Goal: Browse casually

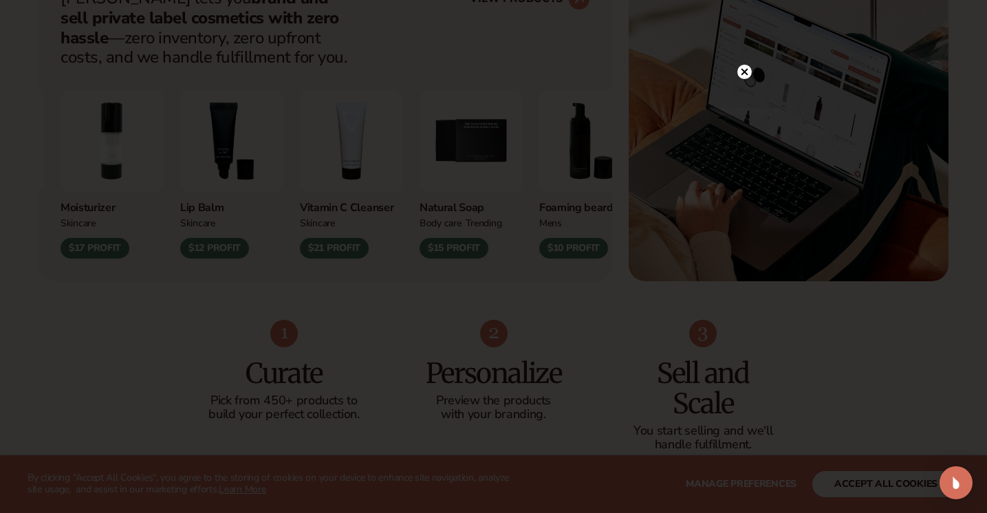
scroll to position [770, 0]
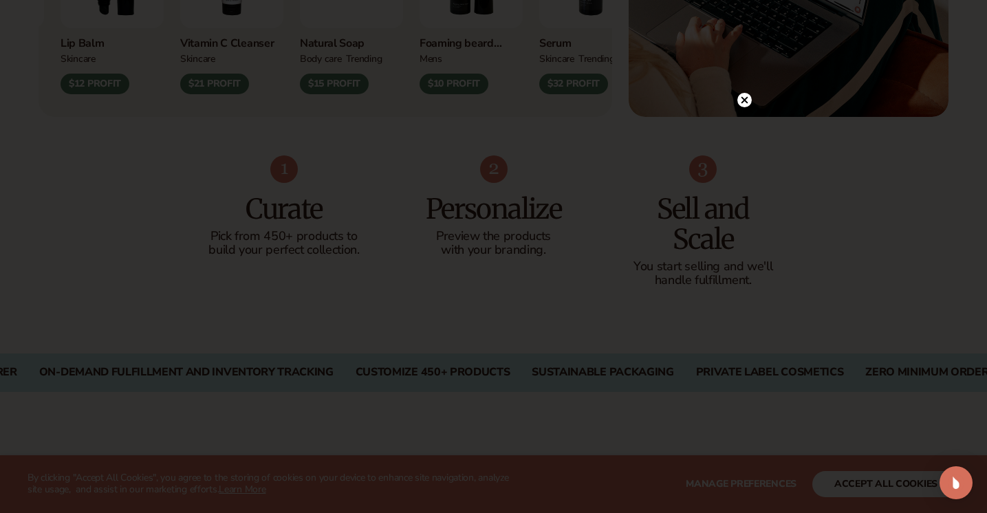
click at [740, 100] on circle at bounding box center [744, 100] width 14 height 14
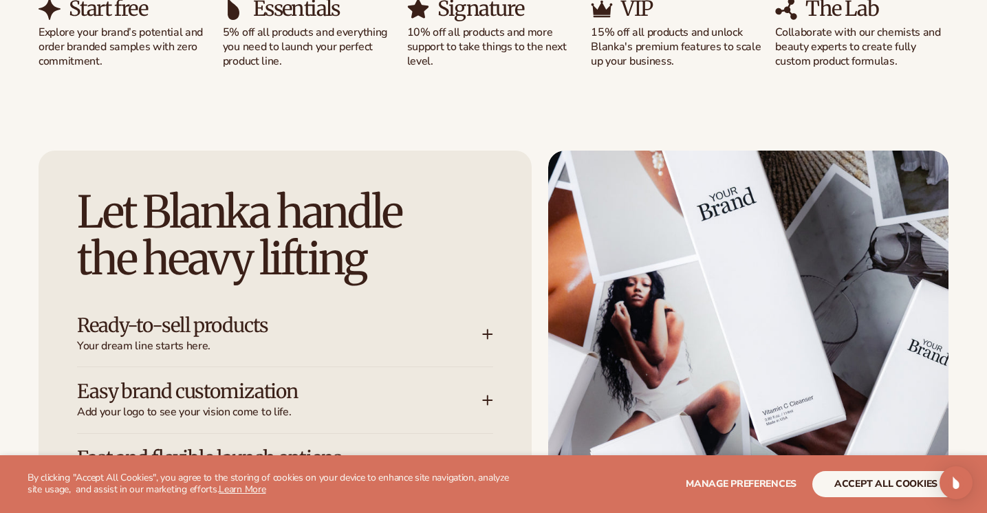
scroll to position [1734, 0]
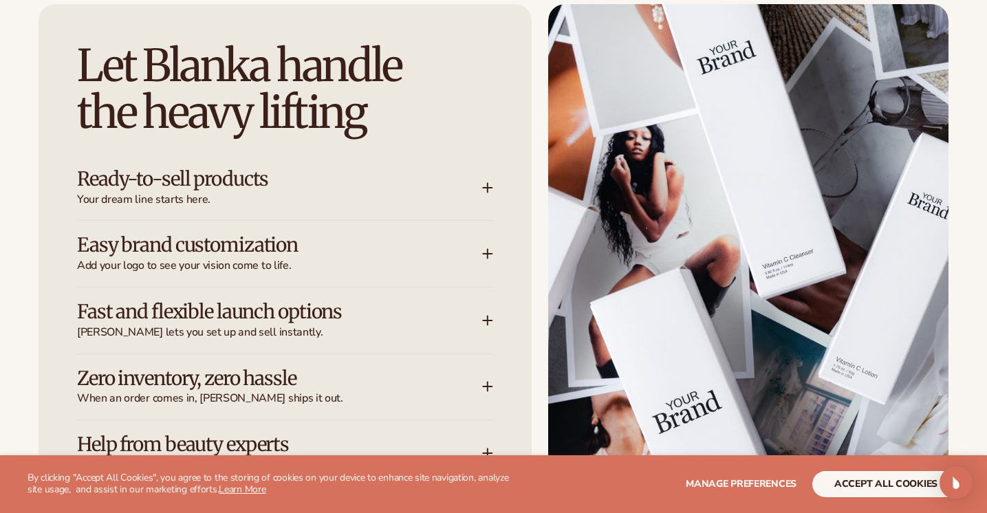
click at [428, 178] on h3 "Ready-to-sell products" at bounding box center [259, 179] width 364 height 21
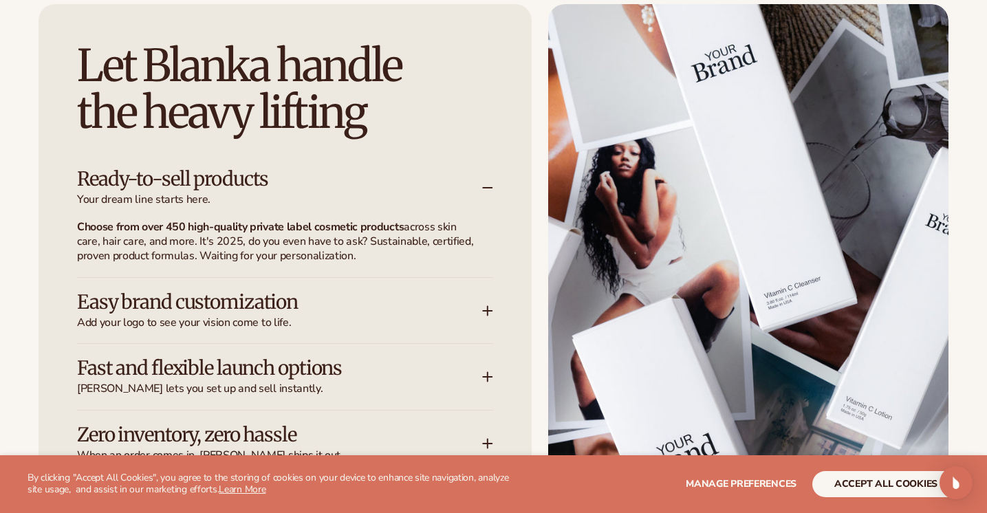
scroll to position [1837, 0]
